Goal: Task Accomplishment & Management: Manage account settings

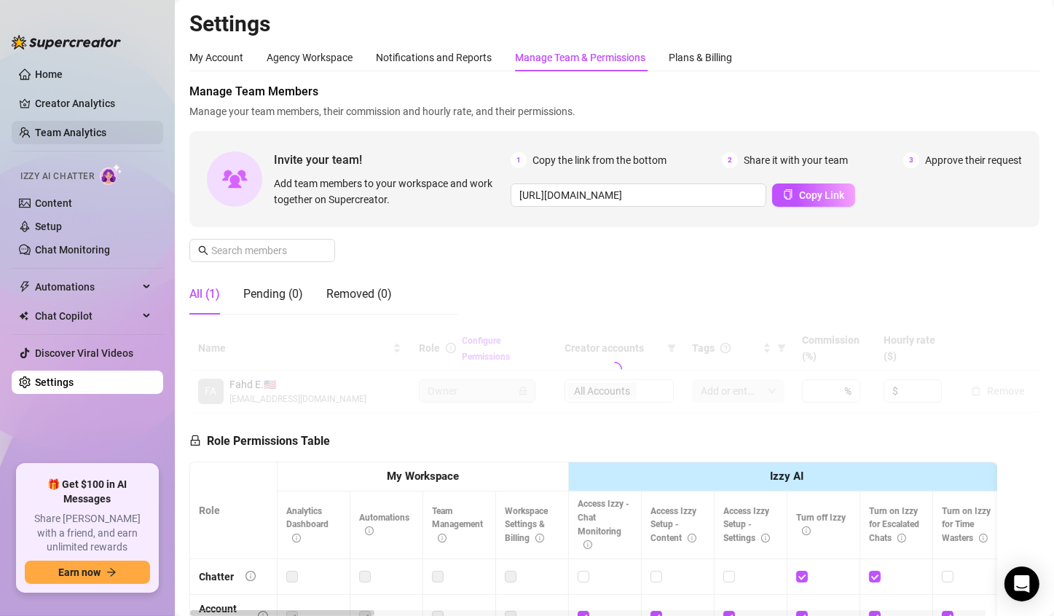
click at [90, 135] on link "Team Analytics" at bounding box center [70, 133] width 71 height 12
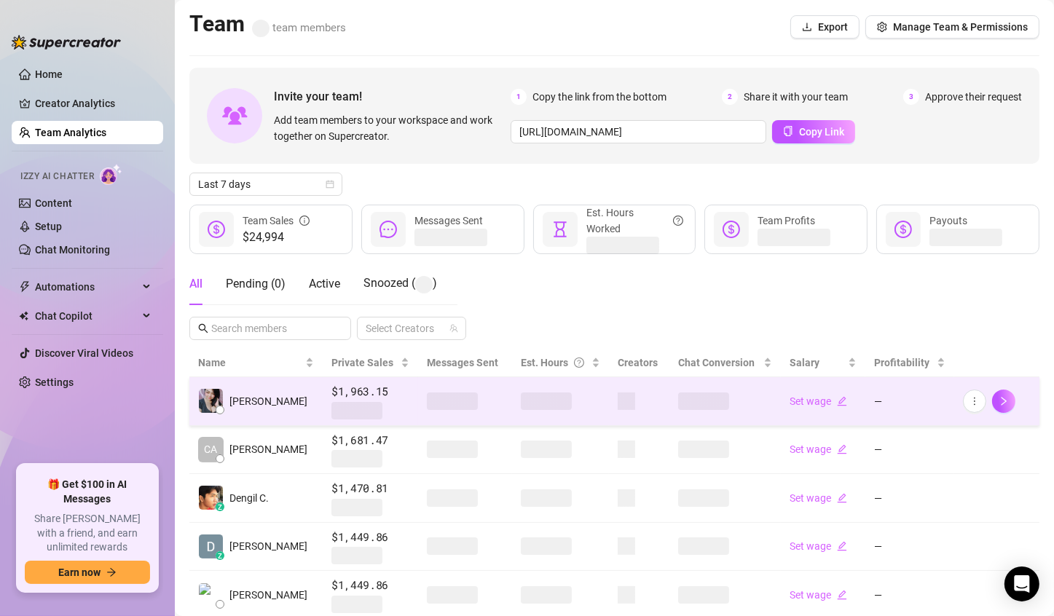
click at [549, 399] on span at bounding box center [546, 401] width 51 height 17
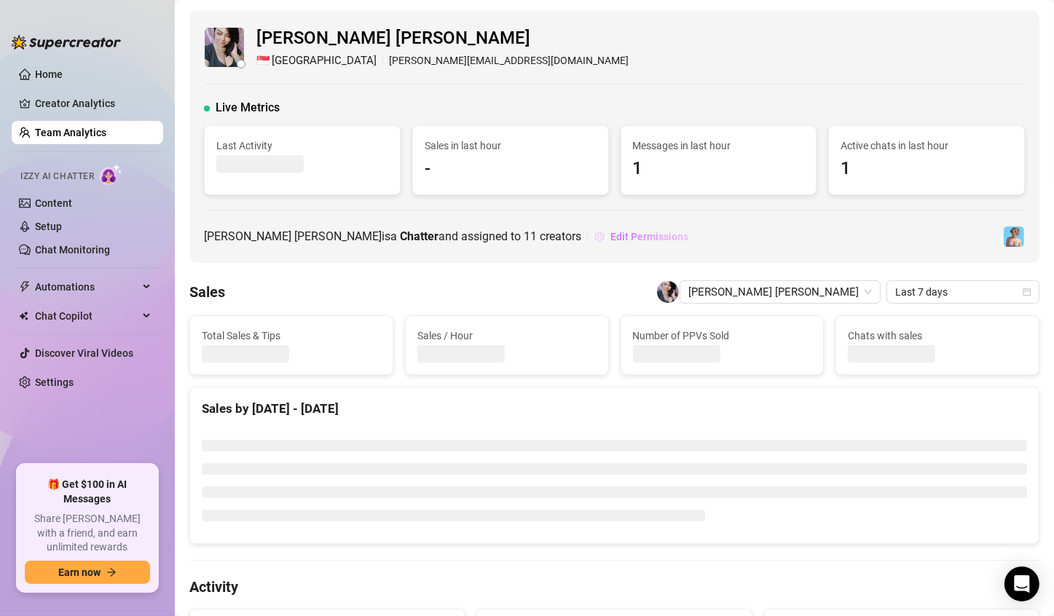
click at [610, 239] on span "Edit Permissions" at bounding box center [649, 237] width 78 height 12
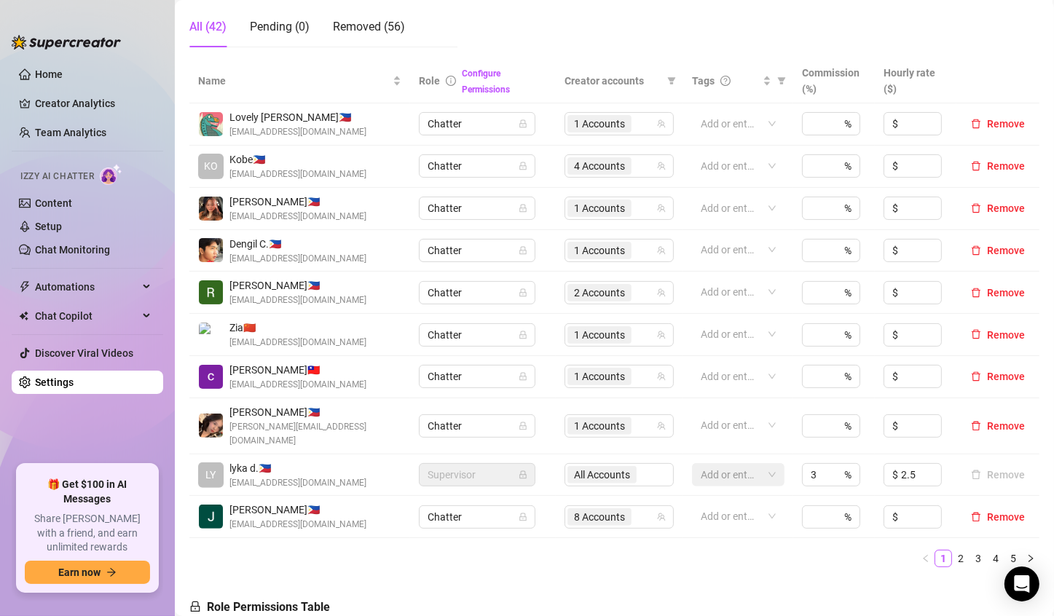
scroll to position [291, 0]
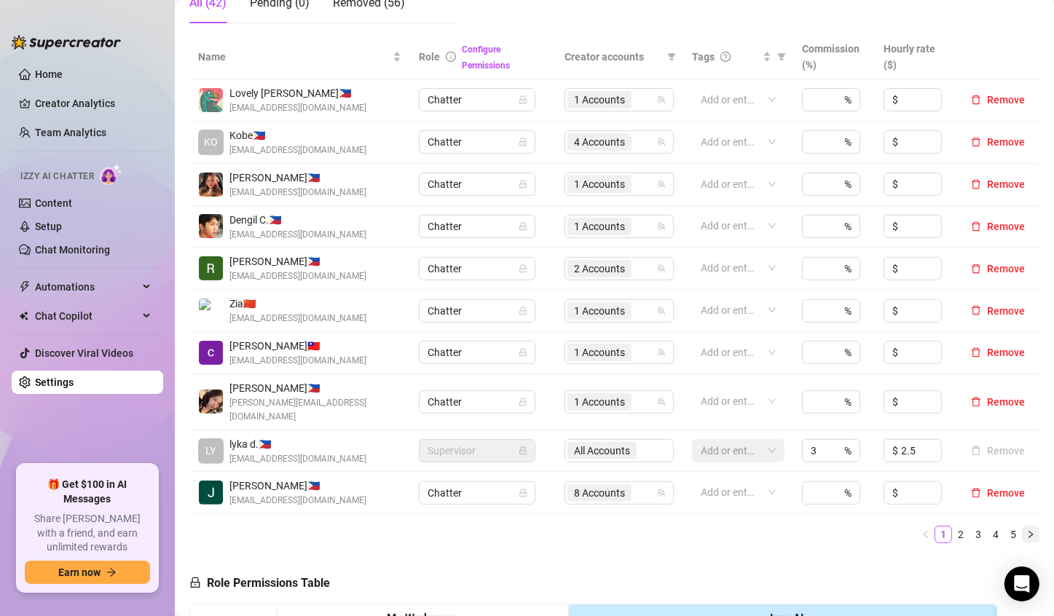
click at [1026, 530] on icon "right" at bounding box center [1030, 534] width 9 height 9
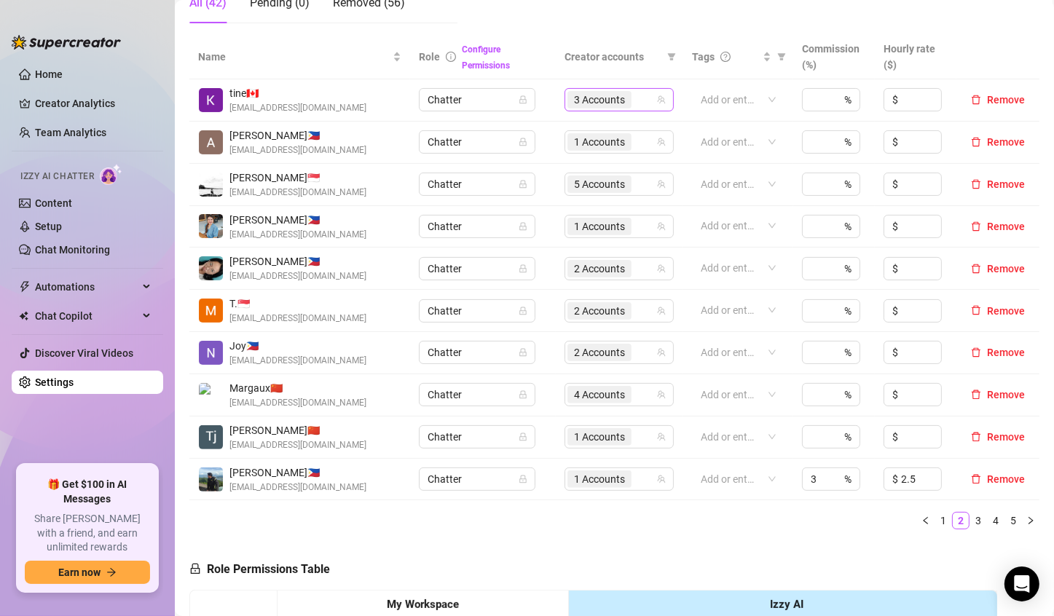
click at [605, 99] on span "3 Accounts" at bounding box center [599, 100] width 51 height 16
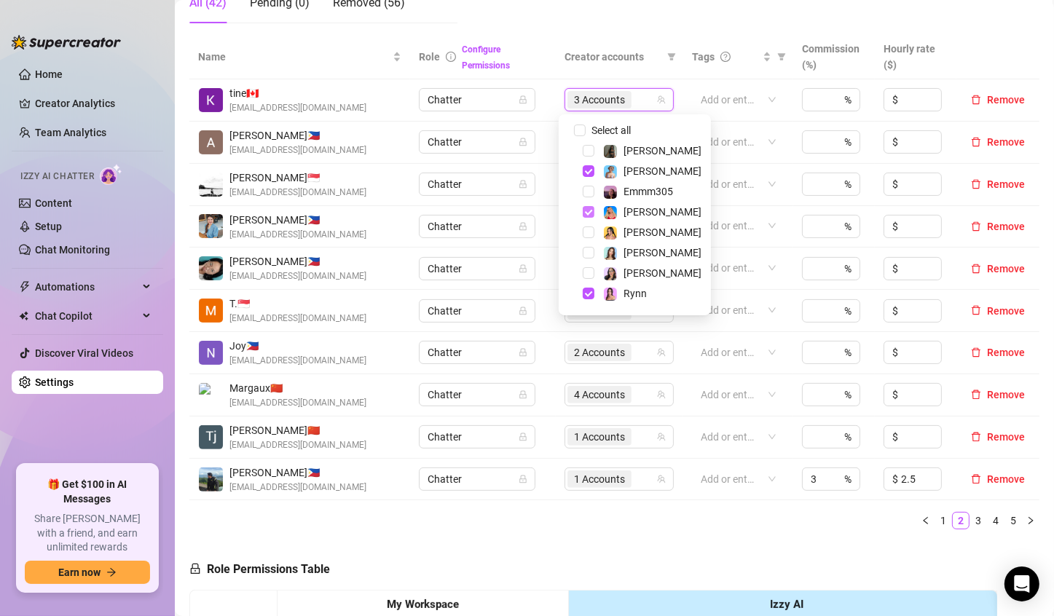
click at [591, 213] on span "Select tree node" at bounding box center [589, 212] width 12 height 12
click at [588, 291] on span "Select tree node" at bounding box center [589, 294] width 12 height 12
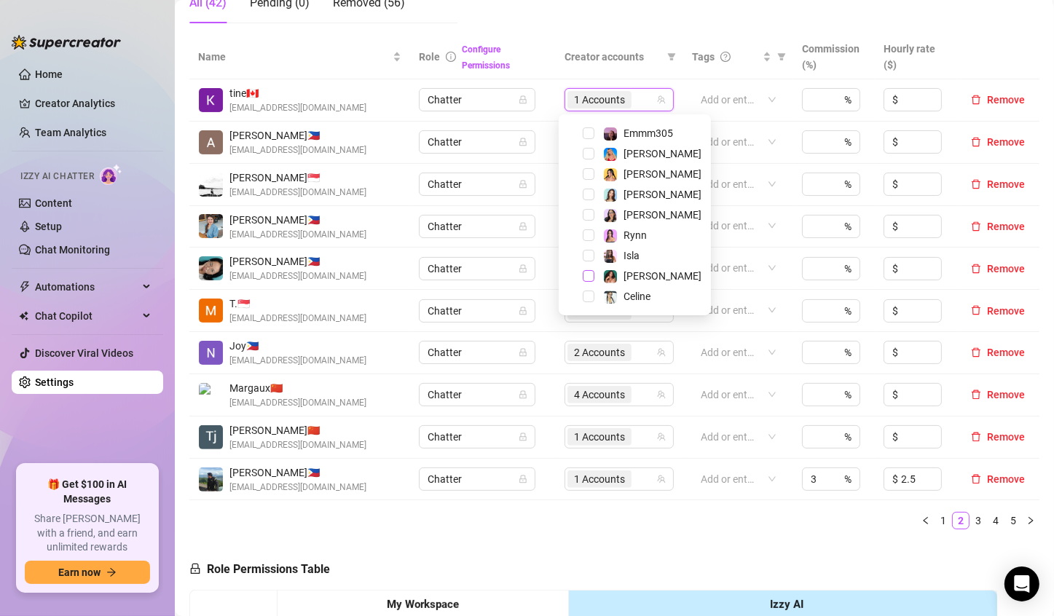
click at [590, 278] on span "Select tree node" at bounding box center [589, 276] width 12 height 12
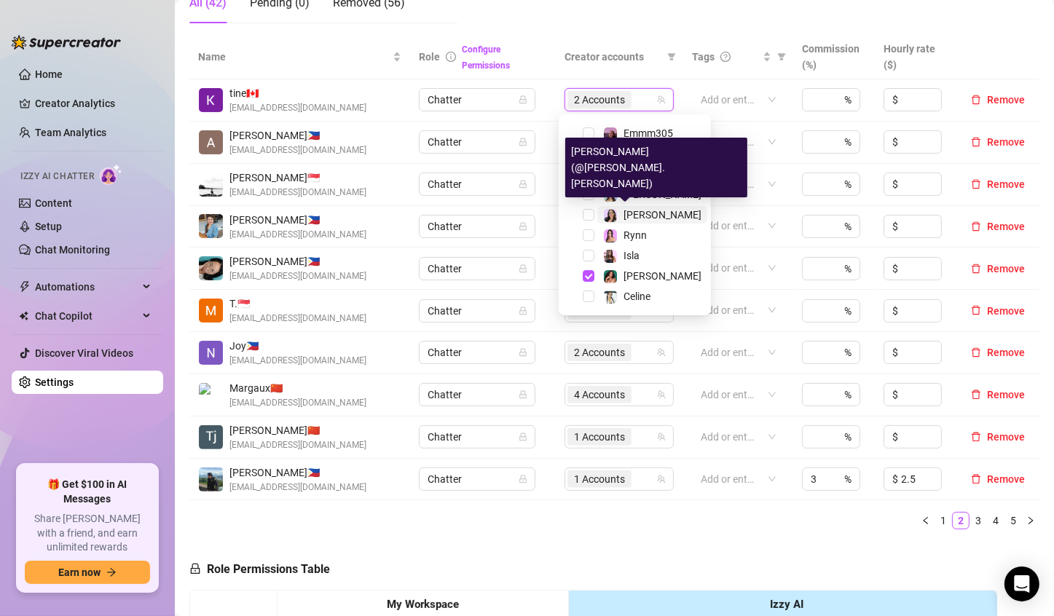
scroll to position [0, 0]
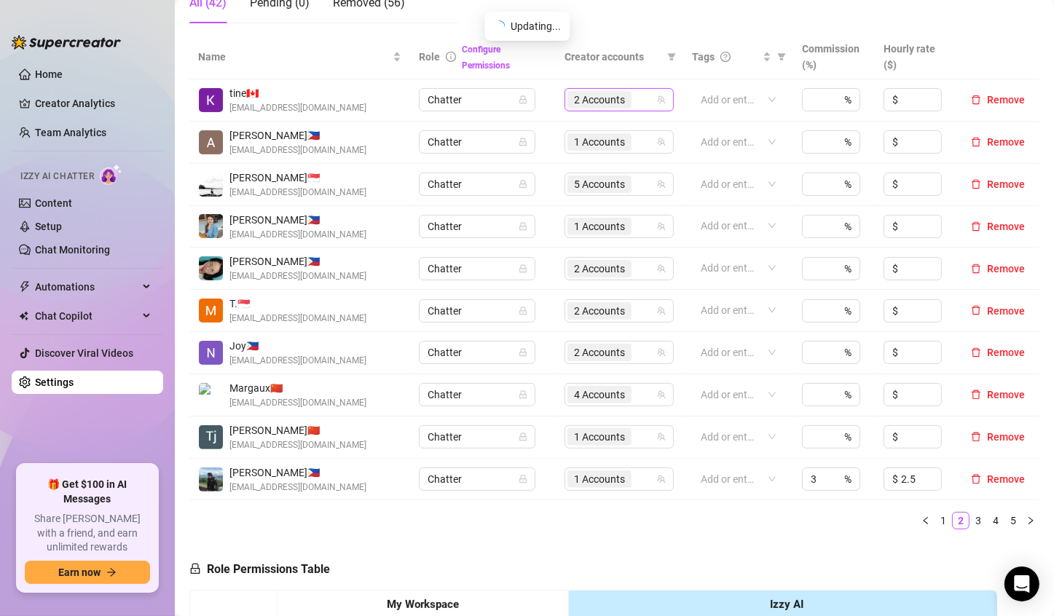
click at [584, 93] on span "2 Accounts" at bounding box center [599, 100] width 51 height 16
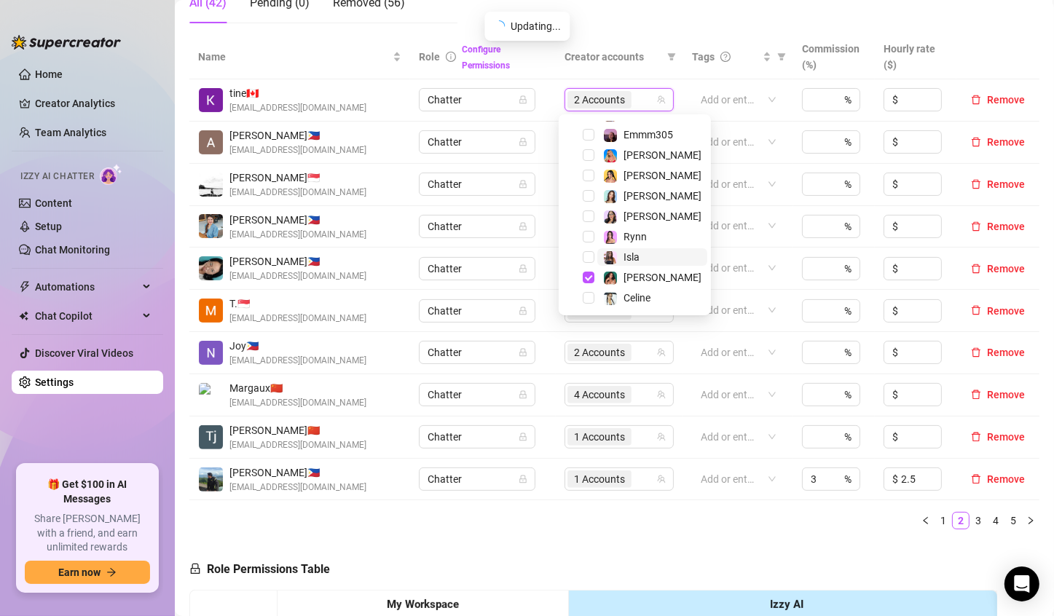
scroll to position [58, 0]
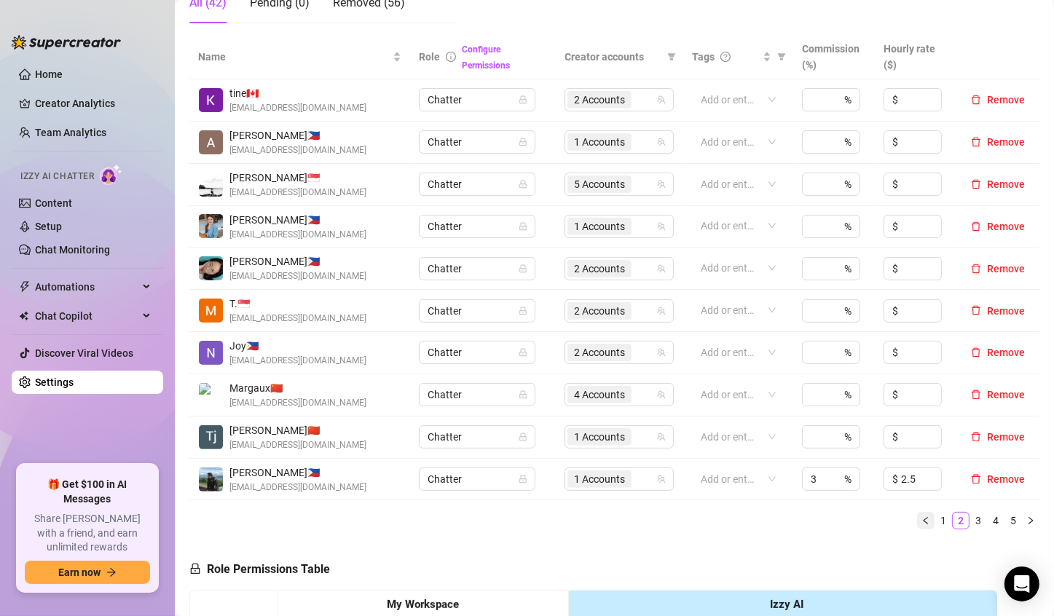
click at [917, 525] on button "button" at bounding box center [925, 520] width 17 height 17
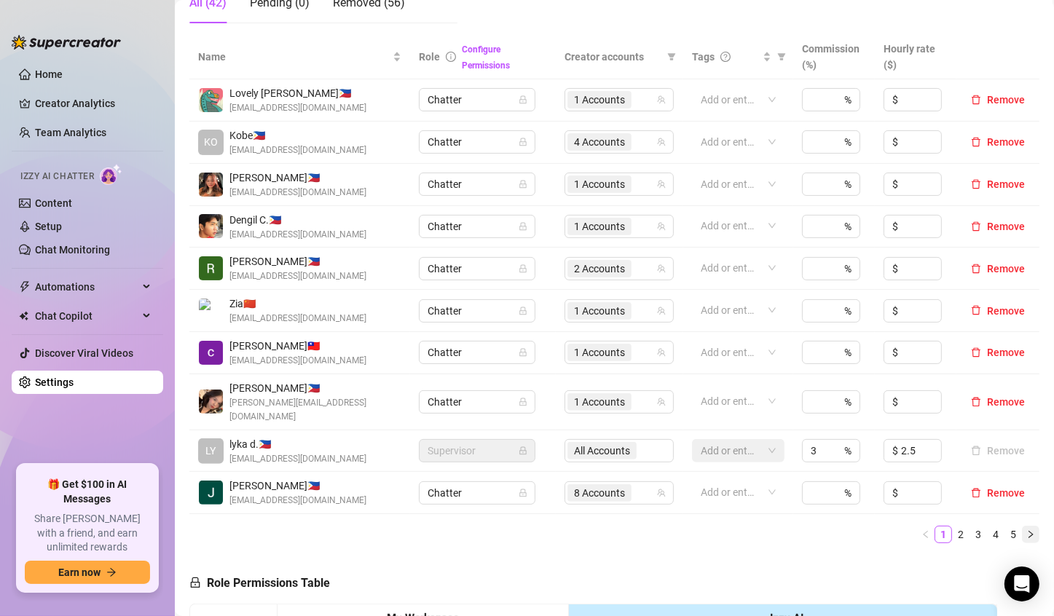
click at [1029, 531] on icon "right" at bounding box center [1031, 534] width 4 height 7
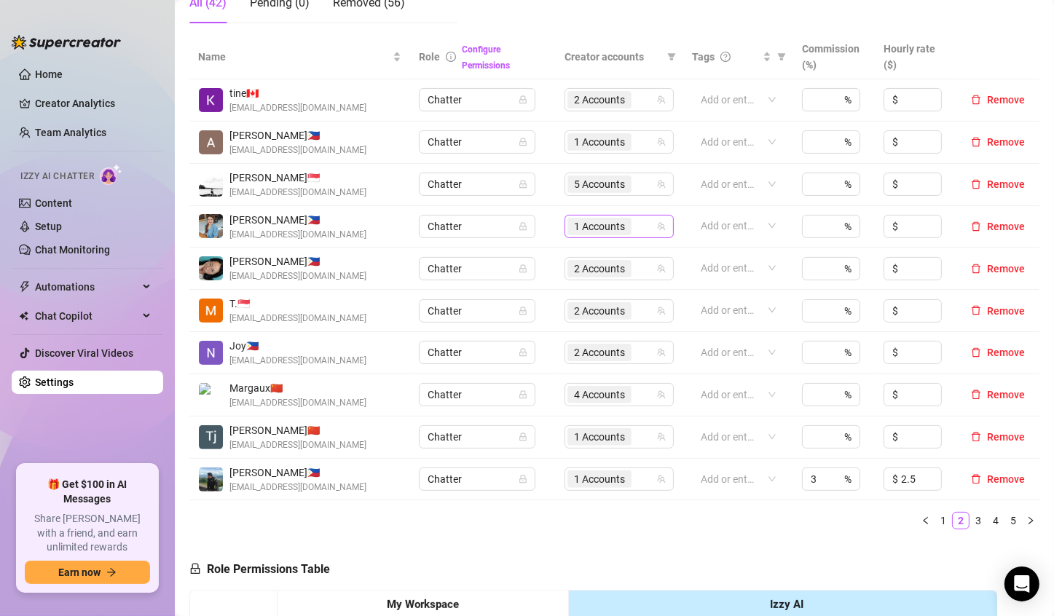
click at [602, 219] on span "1 Accounts" at bounding box center [599, 227] width 51 height 16
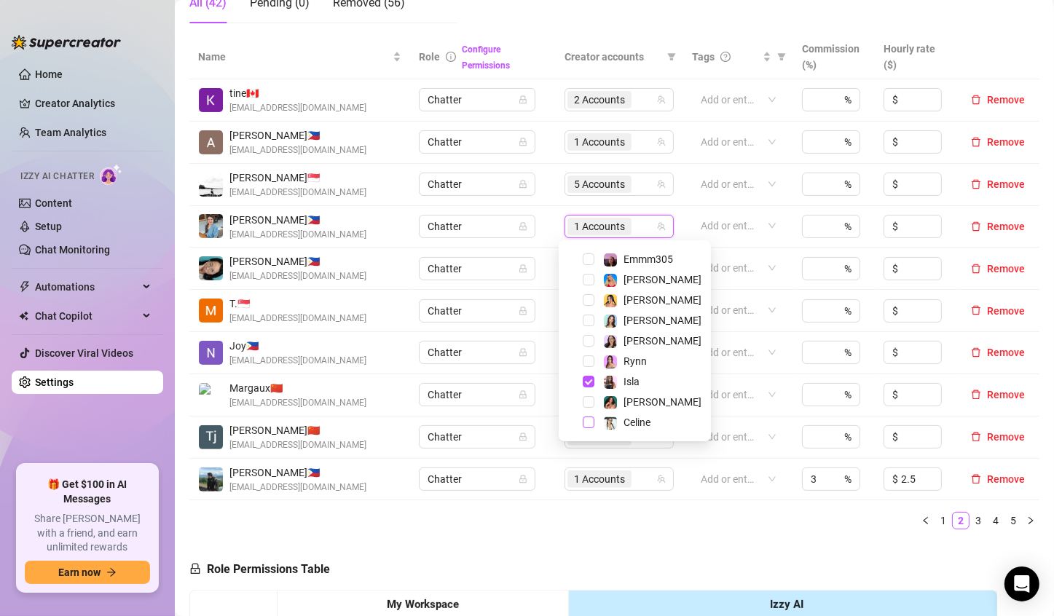
click at [588, 423] on span "Select tree node" at bounding box center [589, 423] width 12 height 12
click at [589, 377] on span "Select tree node" at bounding box center [589, 382] width 12 height 12
click at [594, 528] on div "Name Role Configure Permissions Creator accounts Tags Commission (%) Hourly rat…" at bounding box center [614, 288] width 850 height 506
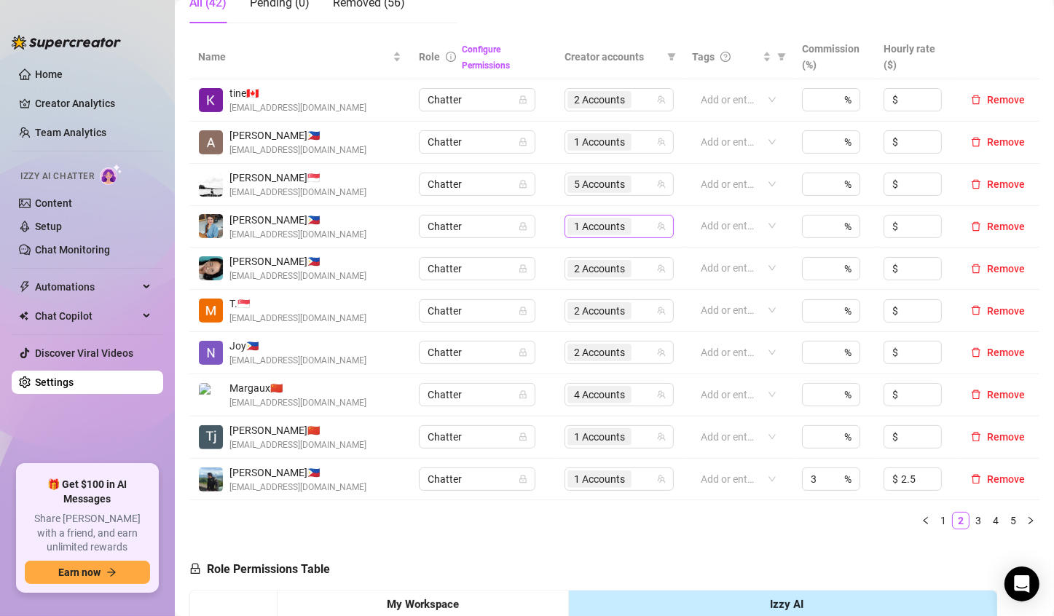
click at [580, 235] on div "1 Accounts" at bounding box center [600, 226] width 67 height 20
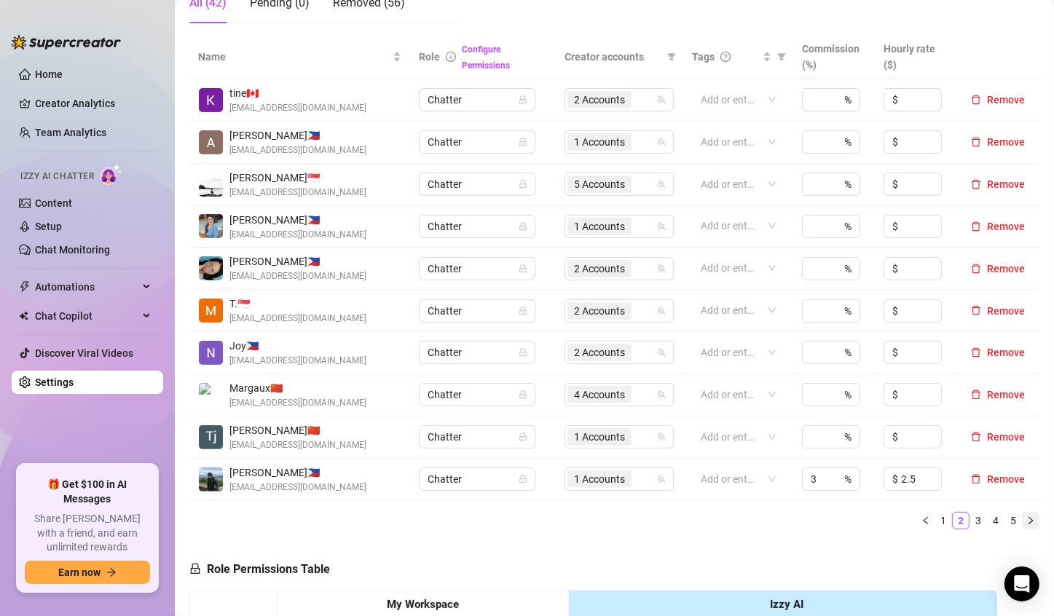
click at [1029, 521] on icon "right" at bounding box center [1031, 520] width 4 height 7
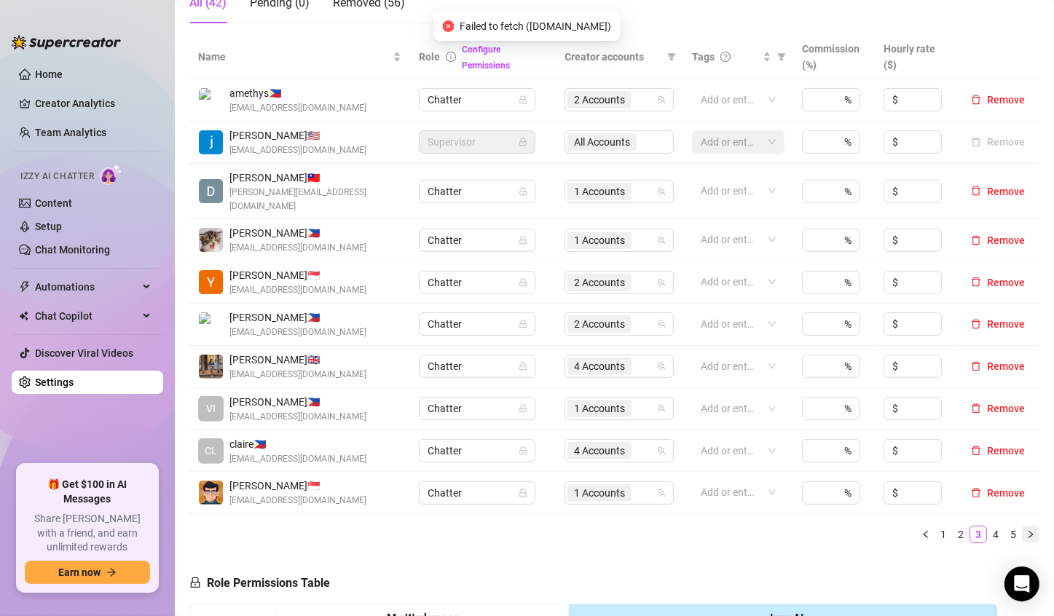
click at [1026, 530] on icon "right" at bounding box center [1030, 534] width 9 height 9
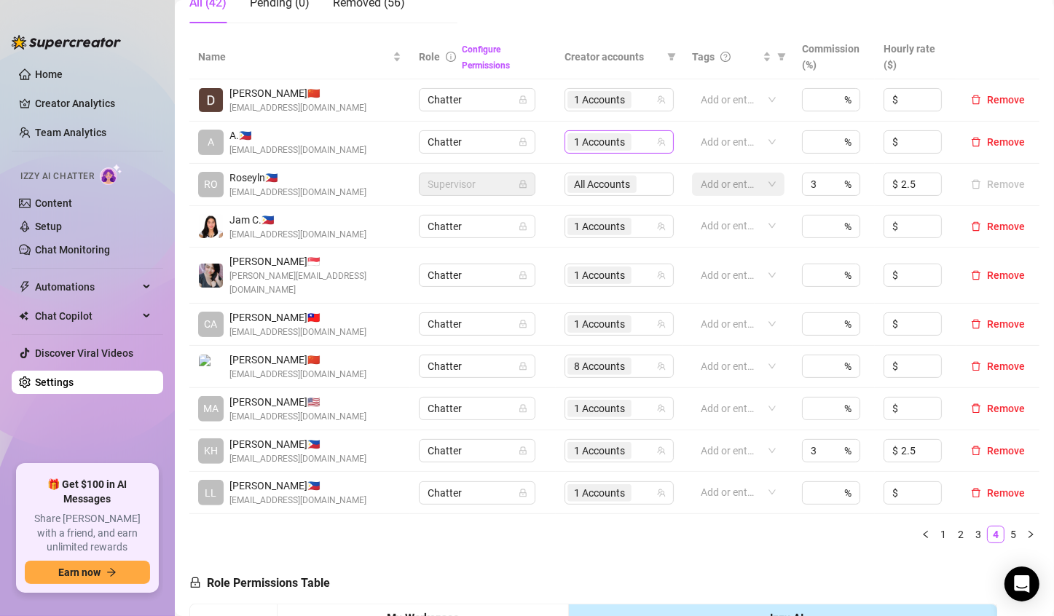
click at [567, 149] on span "1 Accounts" at bounding box center [599, 141] width 64 height 17
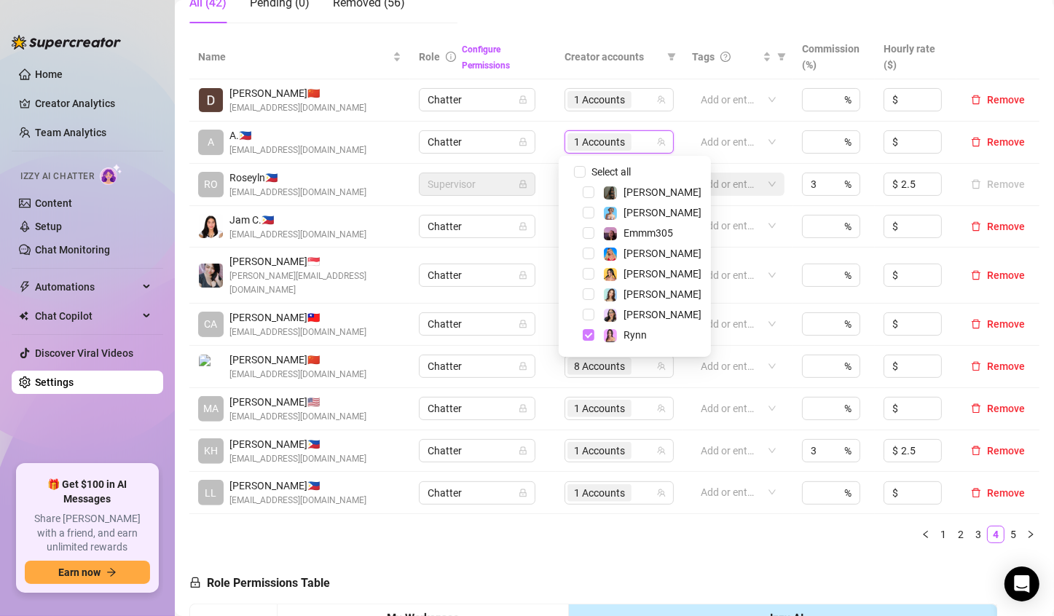
click at [585, 335] on span "Select tree node" at bounding box center [589, 335] width 12 height 12
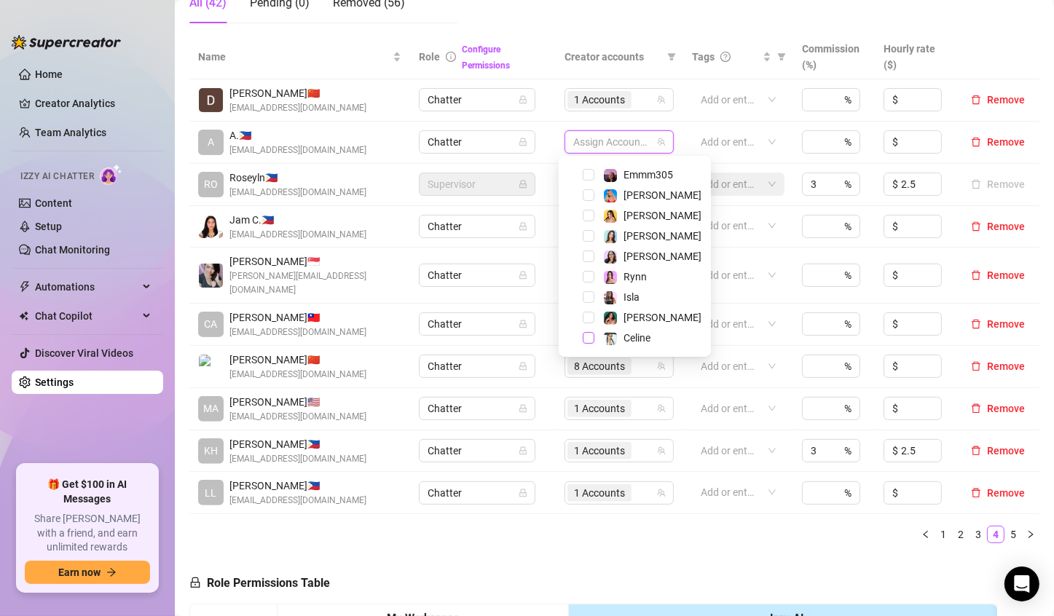
click at [593, 342] on span "Select tree node" at bounding box center [589, 338] width 12 height 12
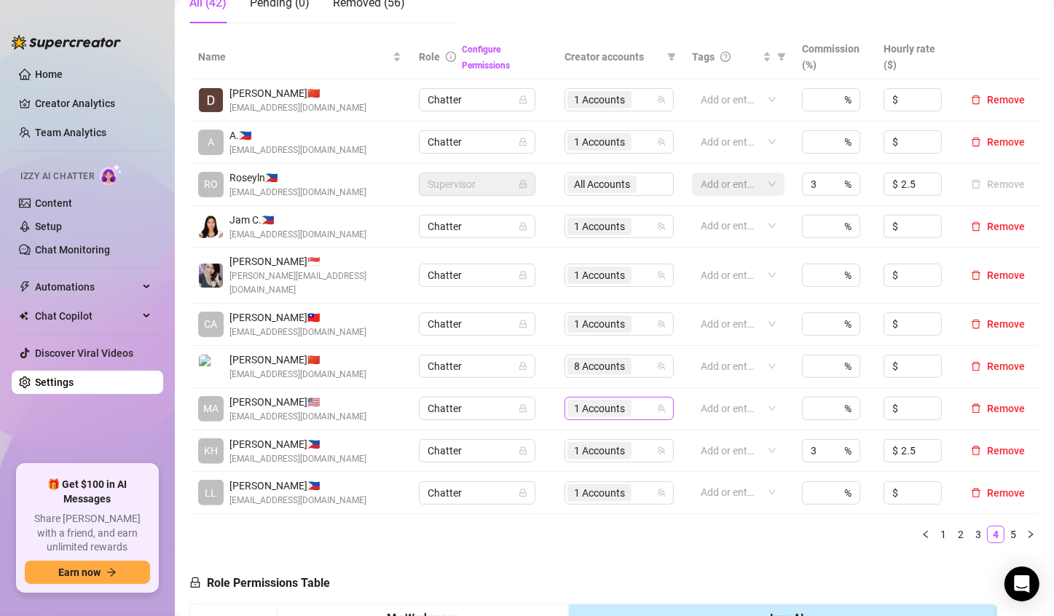
click at [590, 401] on span "1 Accounts" at bounding box center [599, 409] width 51 height 16
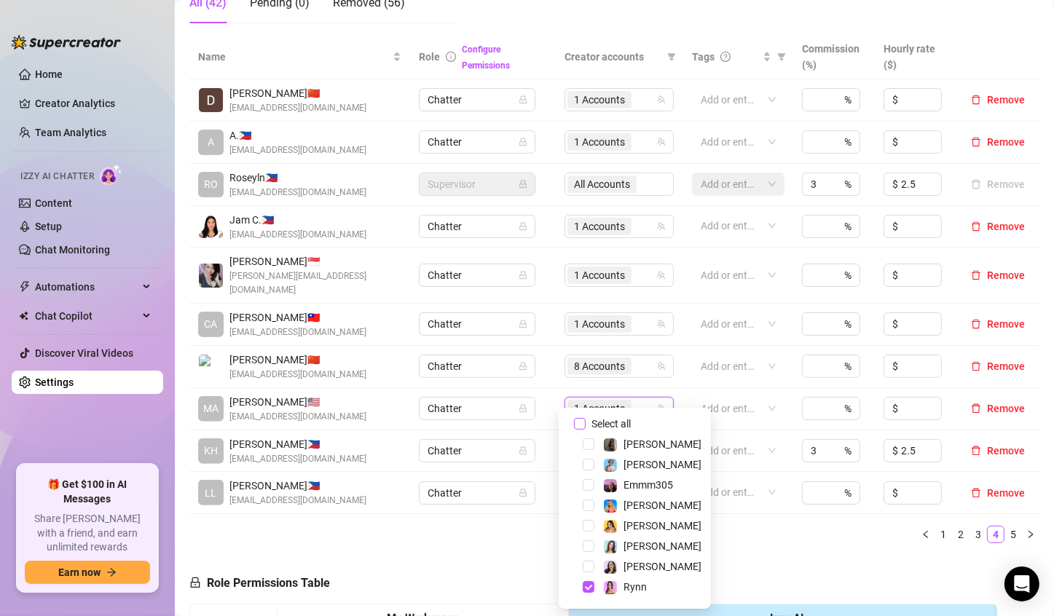
click at [583, 422] on input "Select all" at bounding box center [580, 424] width 12 height 12
checkbox input "false"
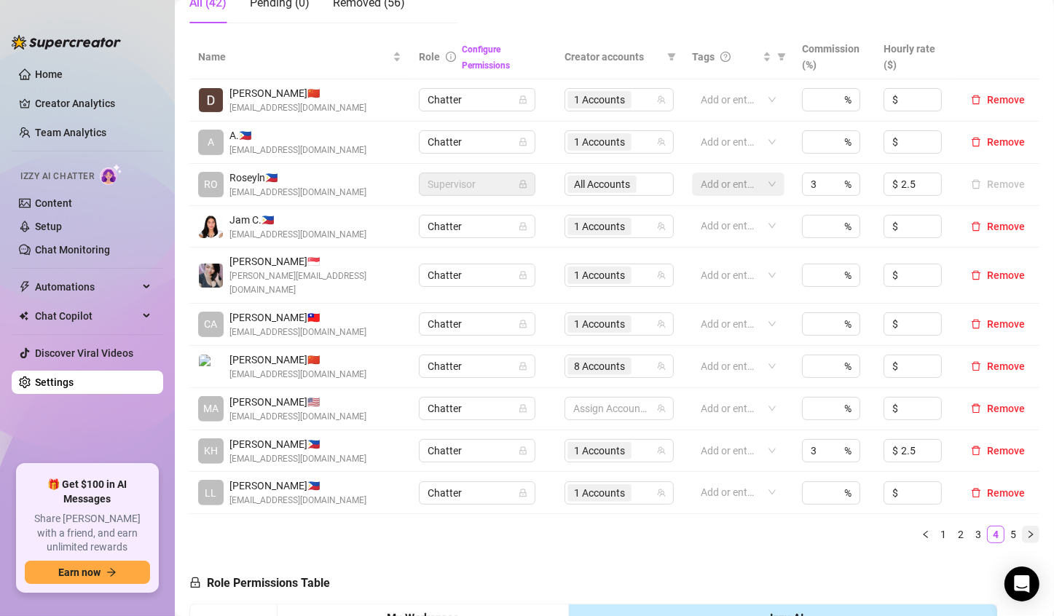
click at [1026, 530] on icon "right" at bounding box center [1030, 534] width 9 height 9
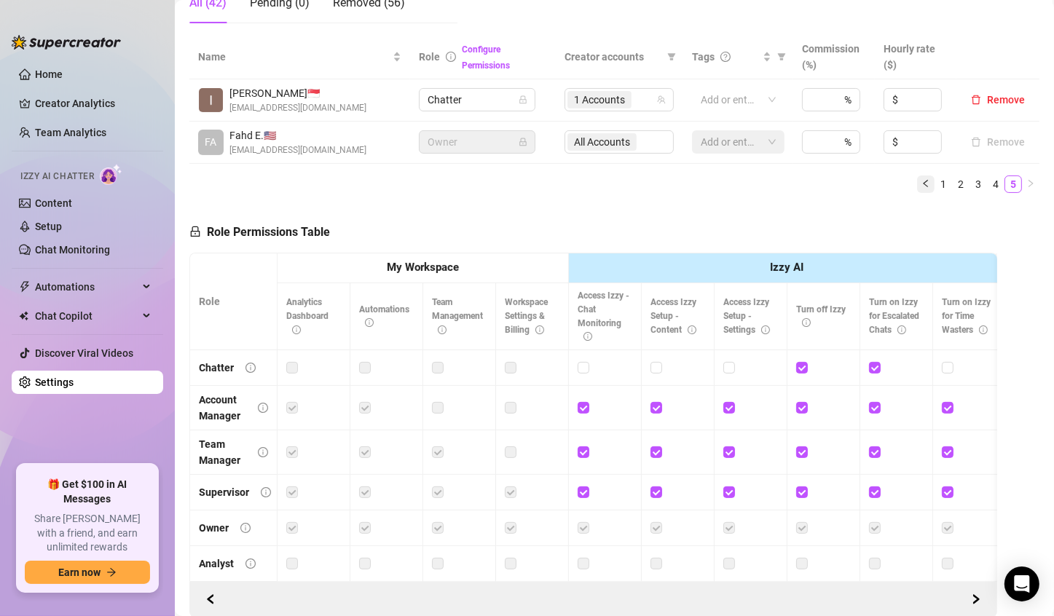
click at [922, 187] on icon "left" at bounding box center [926, 183] width 9 height 9
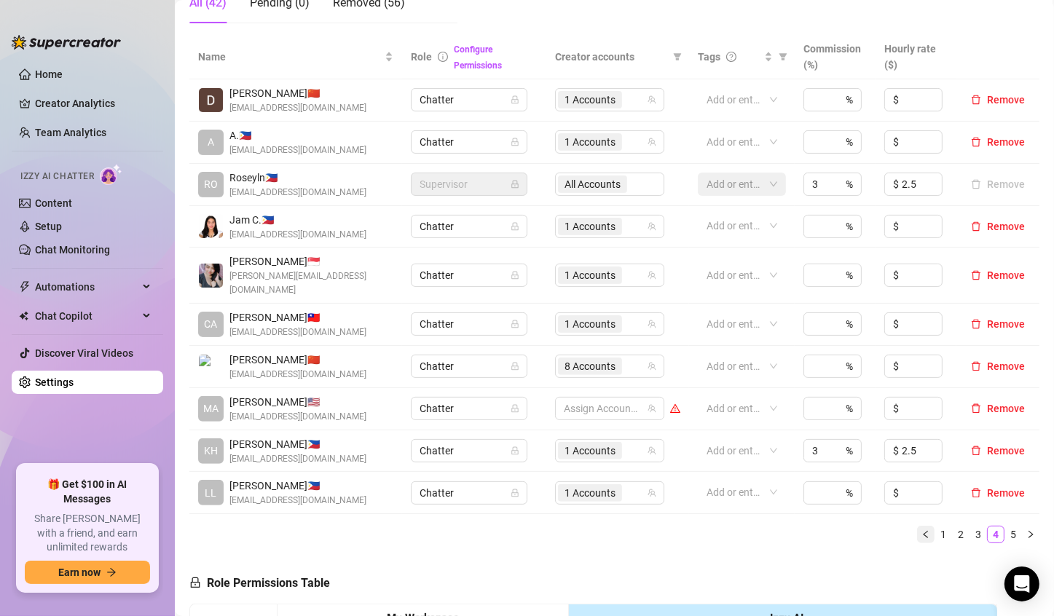
click at [922, 530] on icon "left" at bounding box center [926, 534] width 9 height 9
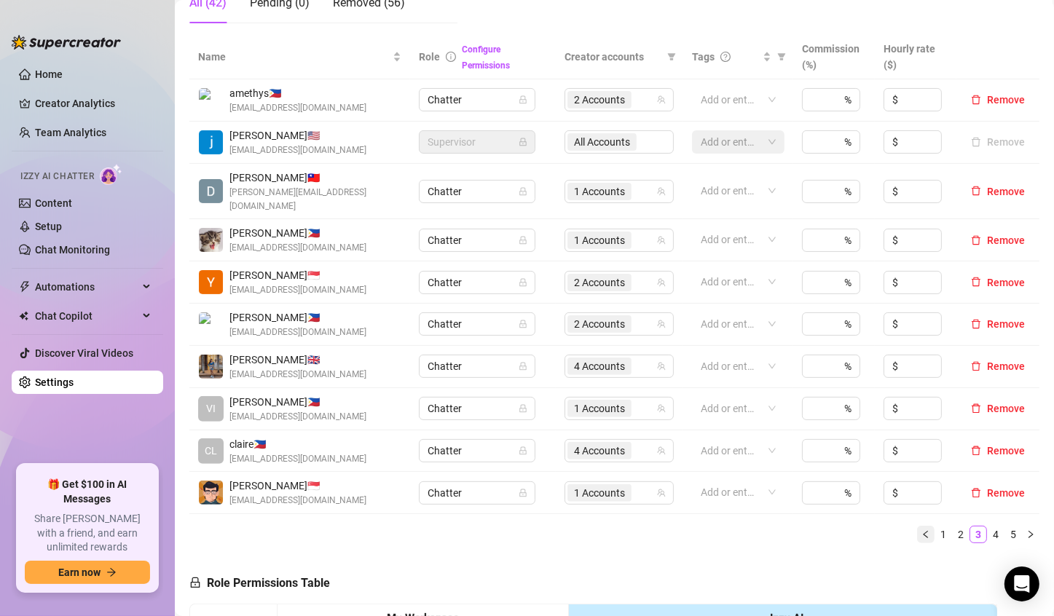
click at [923, 531] on icon "left" at bounding box center [925, 534] width 4 height 7
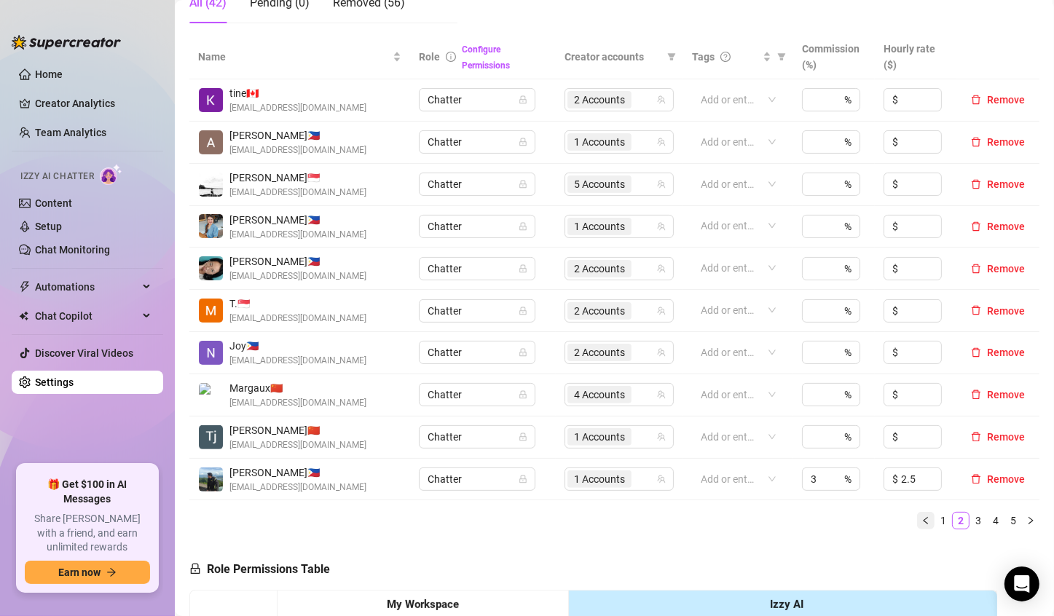
click at [922, 519] on icon "left" at bounding box center [926, 520] width 9 height 9
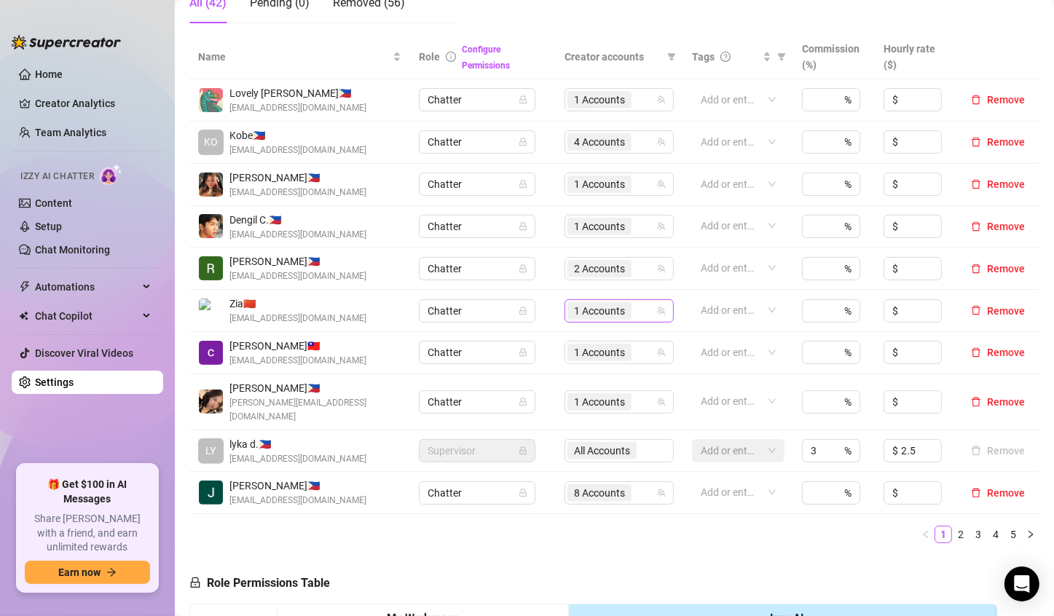
click at [602, 313] on span "1 Accounts" at bounding box center [599, 311] width 51 height 16
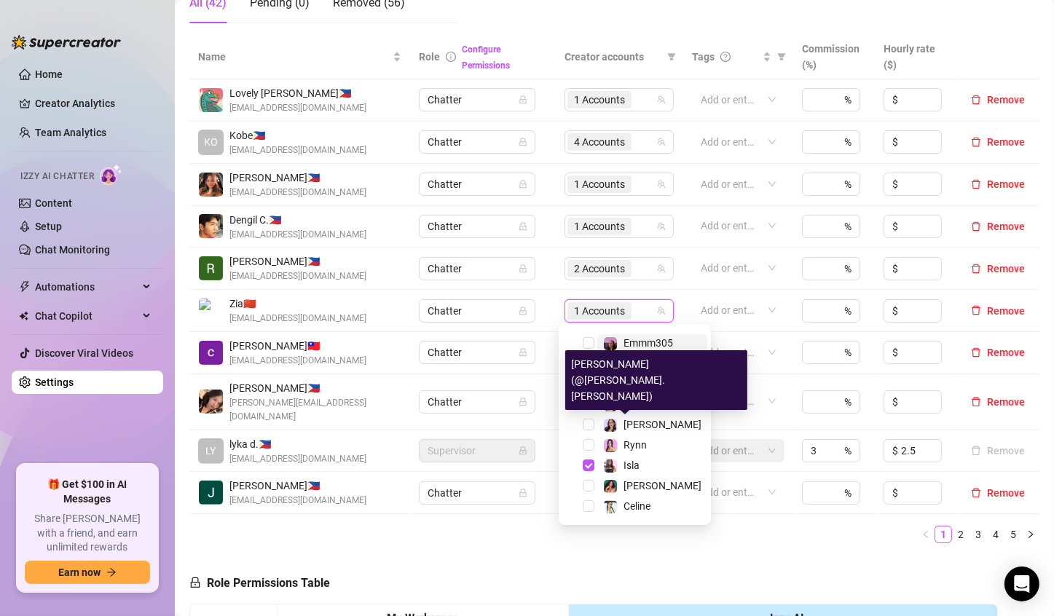
scroll to position [0, 0]
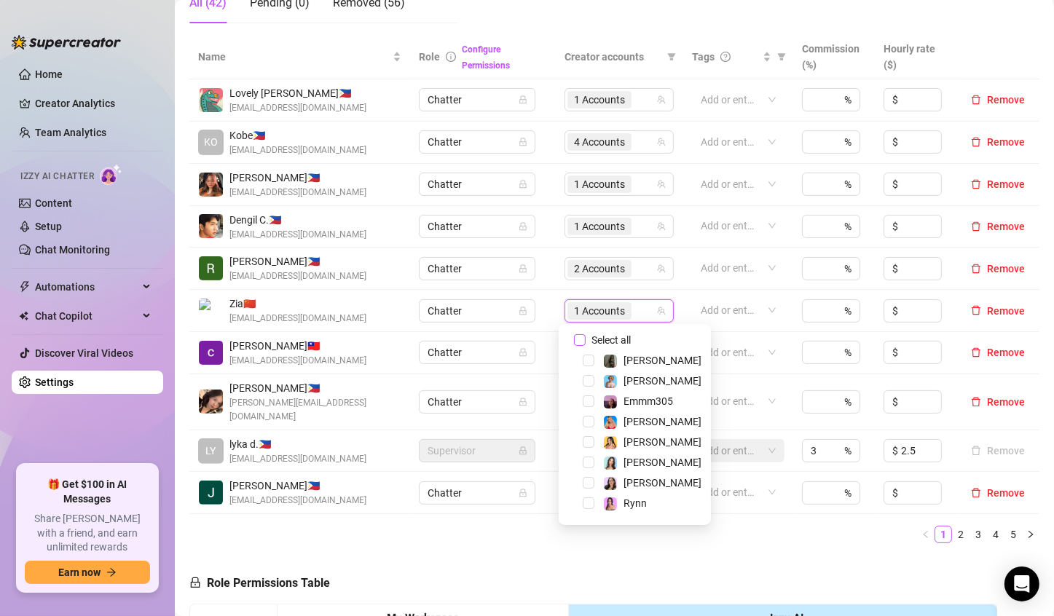
click at [579, 339] on input "Select all" at bounding box center [580, 340] width 12 height 12
checkbox input "false"
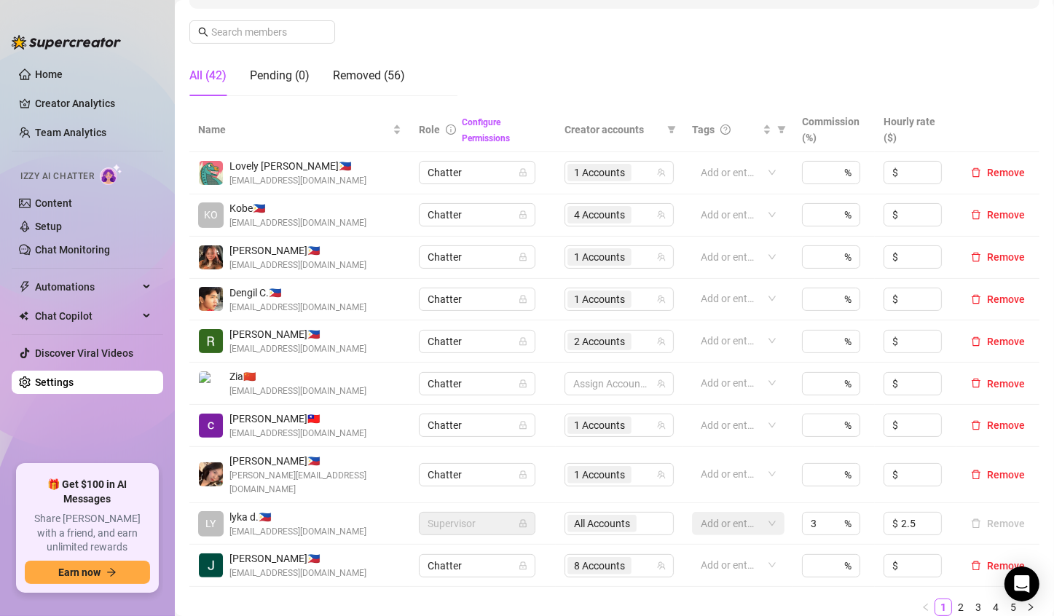
scroll to position [291, 0]
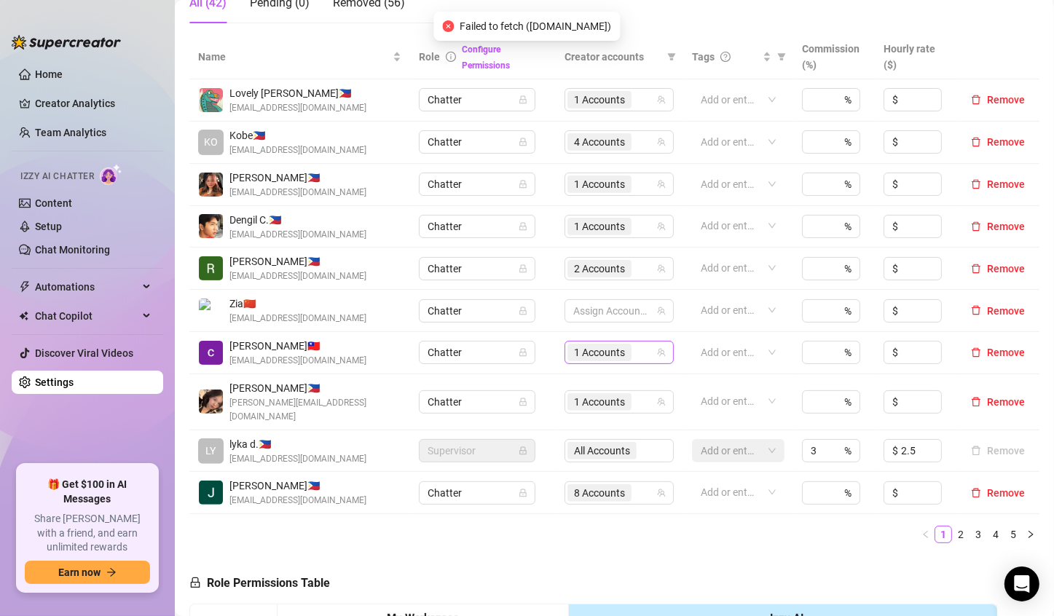
click at [600, 356] on span "1 Accounts" at bounding box center [599, 353] width 51 height 16
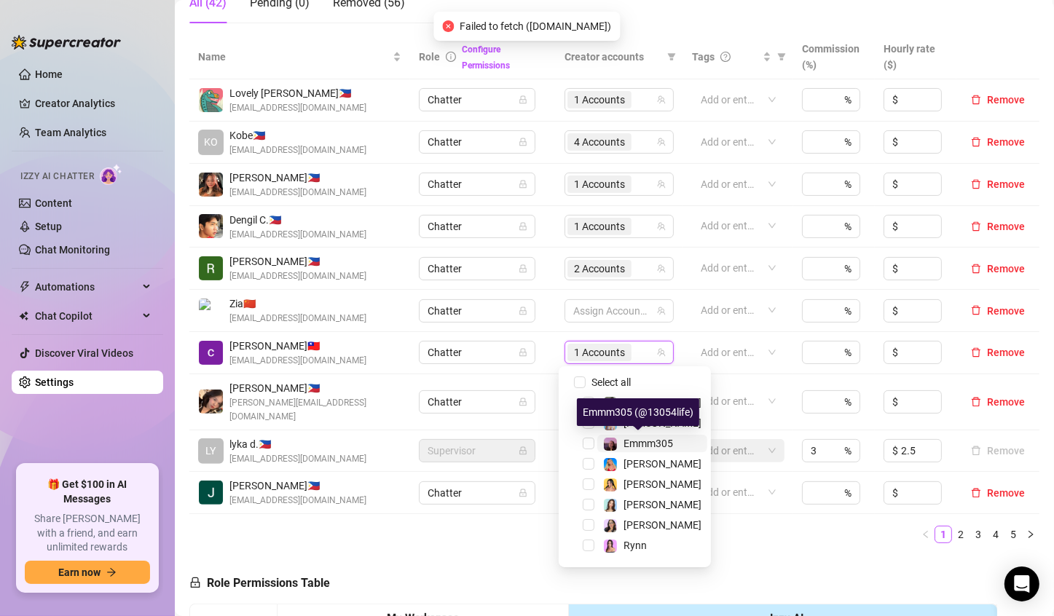
scroll to position [58, 0]
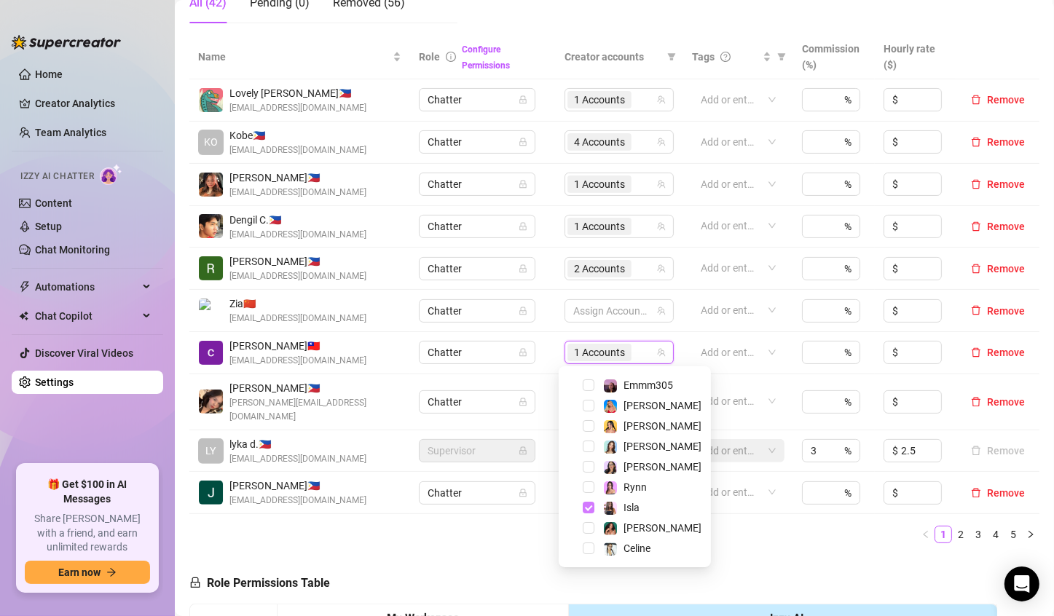
click at [592, 508] on span "Select tree node" at bounding box center [589, 508] width 12 height 12
click at [592, 549] on span "Select tree node" at bounding box center [589, 549] width 12 height 12
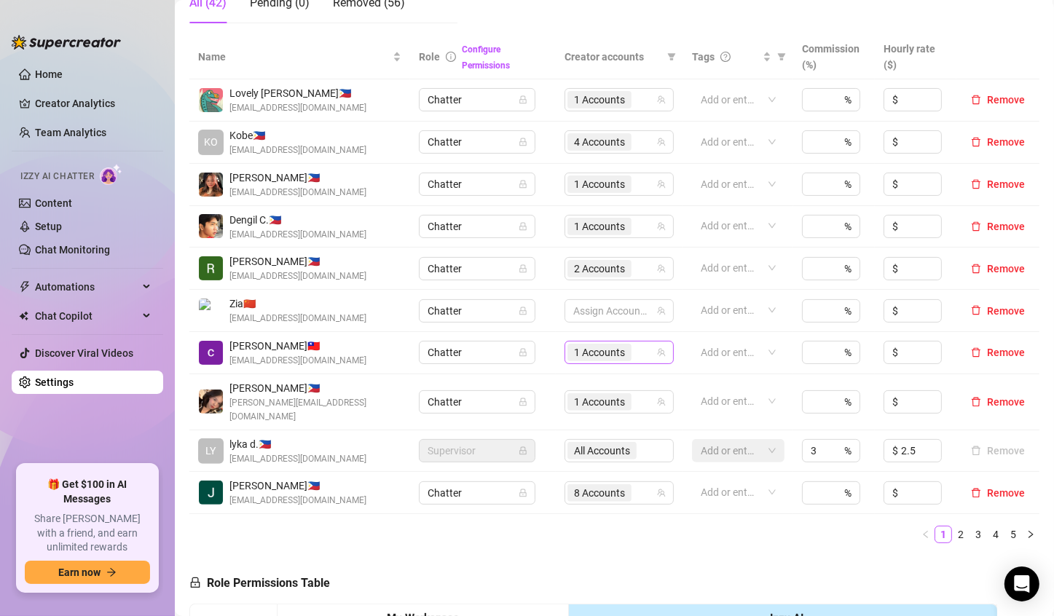
click at [602, 360] on span "1 Accounts" at bounding box center [599, 352] width 64 height 17
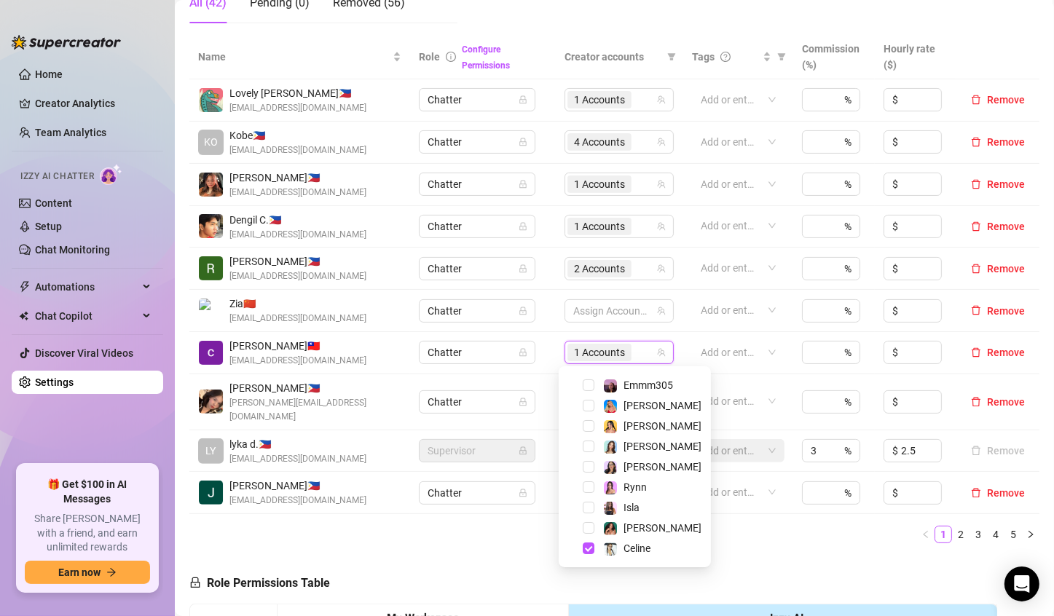
click at [772, 539] on div "Name Role Configure Permissions Creator accounts Tags Commission (%) Hourly rat…" at bounding box center [614, 295] width 850 height 520
